Goal: Task Accomplishment & Management: Manage account settings

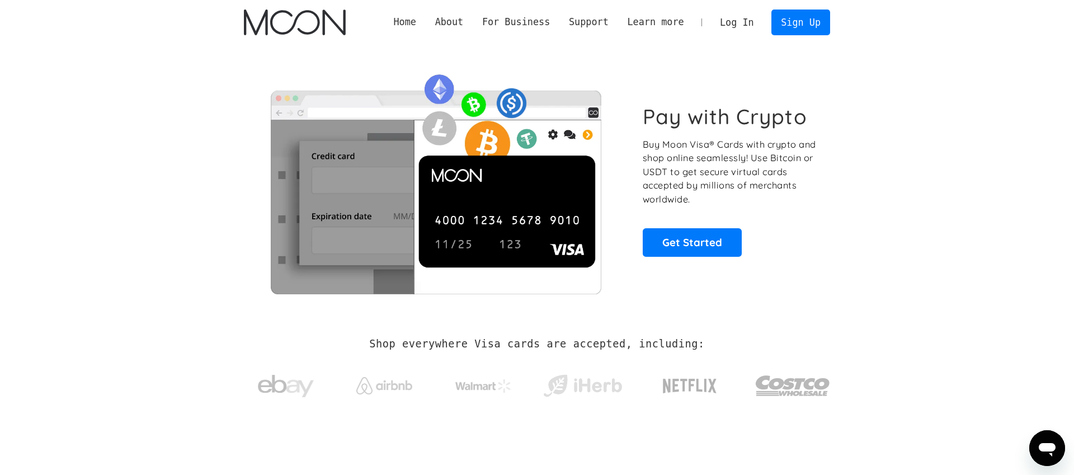
click at [747, 22] on link "Log In" at bounding box center [736, 22] width 53 height 25
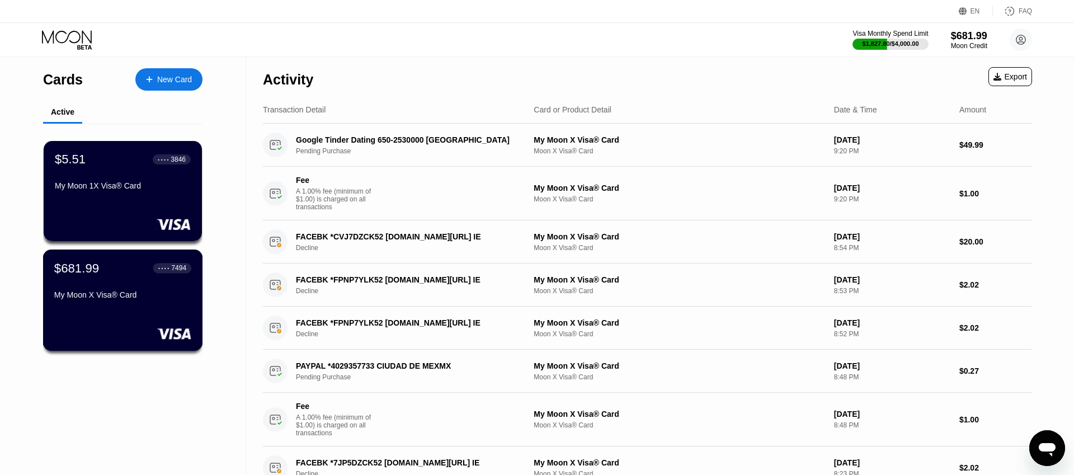
click at [111, 293] on div "My Moon X Visa® Card" at bounding box center [122, 294] width 137 height 9
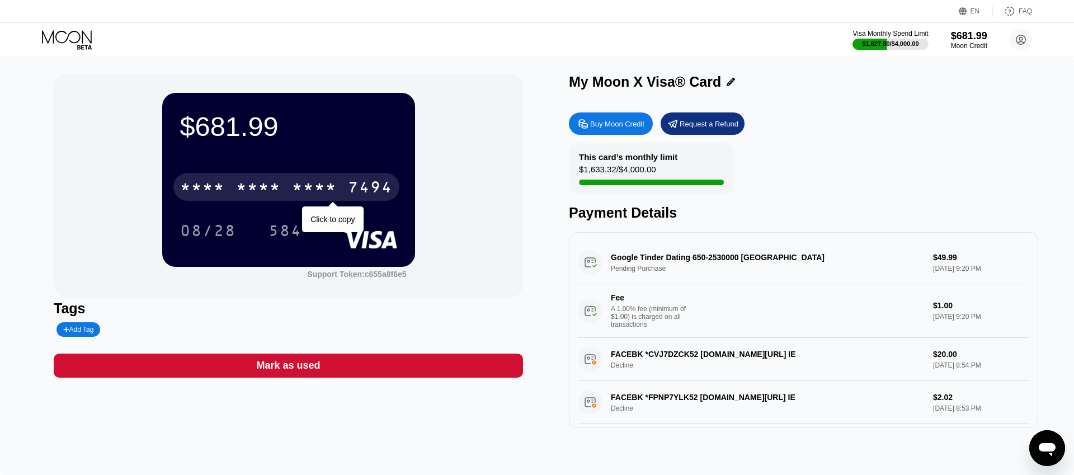
click at [241, 189] on div "* * * *" at bounding box center [258, 189] width 45 height 18
